Goal: Task Accomplishment & Management: Manage account settings

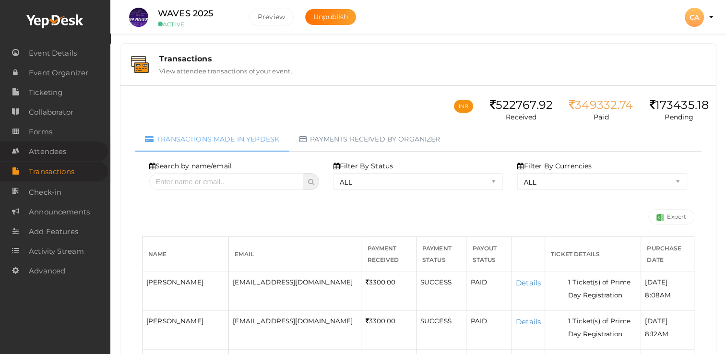
click at [52, 154] on span "Attendees" at bounding box center [47, 151] width 37 height 19
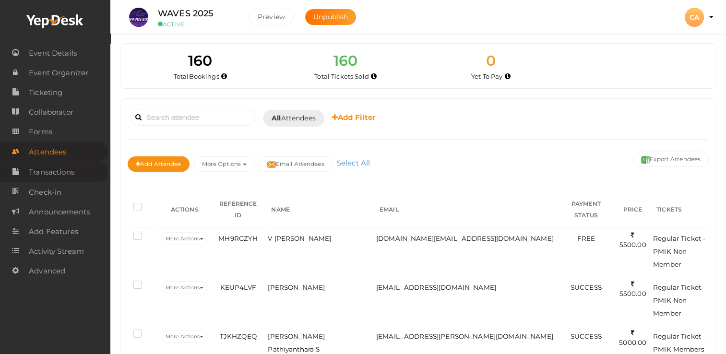
click at [54, 173] on span "Transactions" at bounding box center [52, 172] width 46 height 19
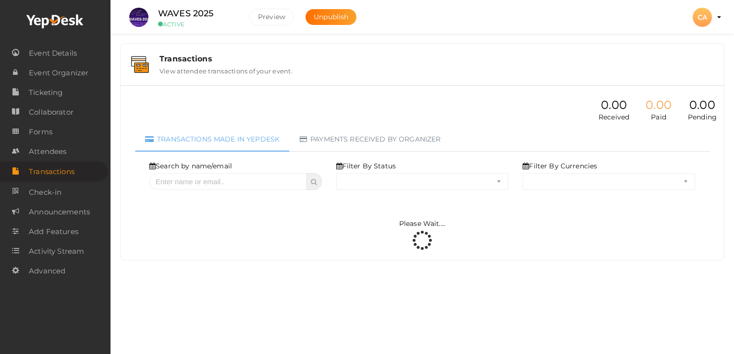
select select "ALL"
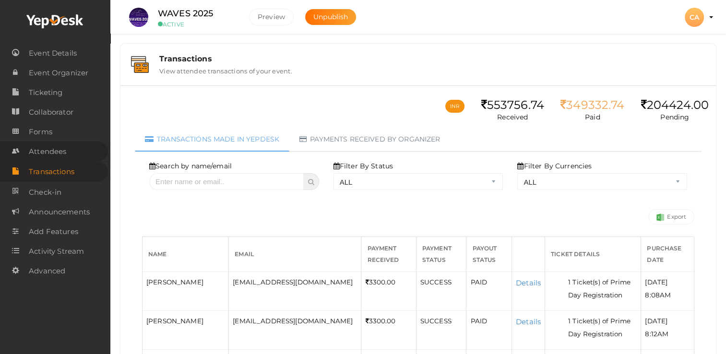
click at [50, 152] on span "Attendees" at bounding box center [47, 151] width 37 height 19
